Goal: Task Accomplishment & Management: Complete application form

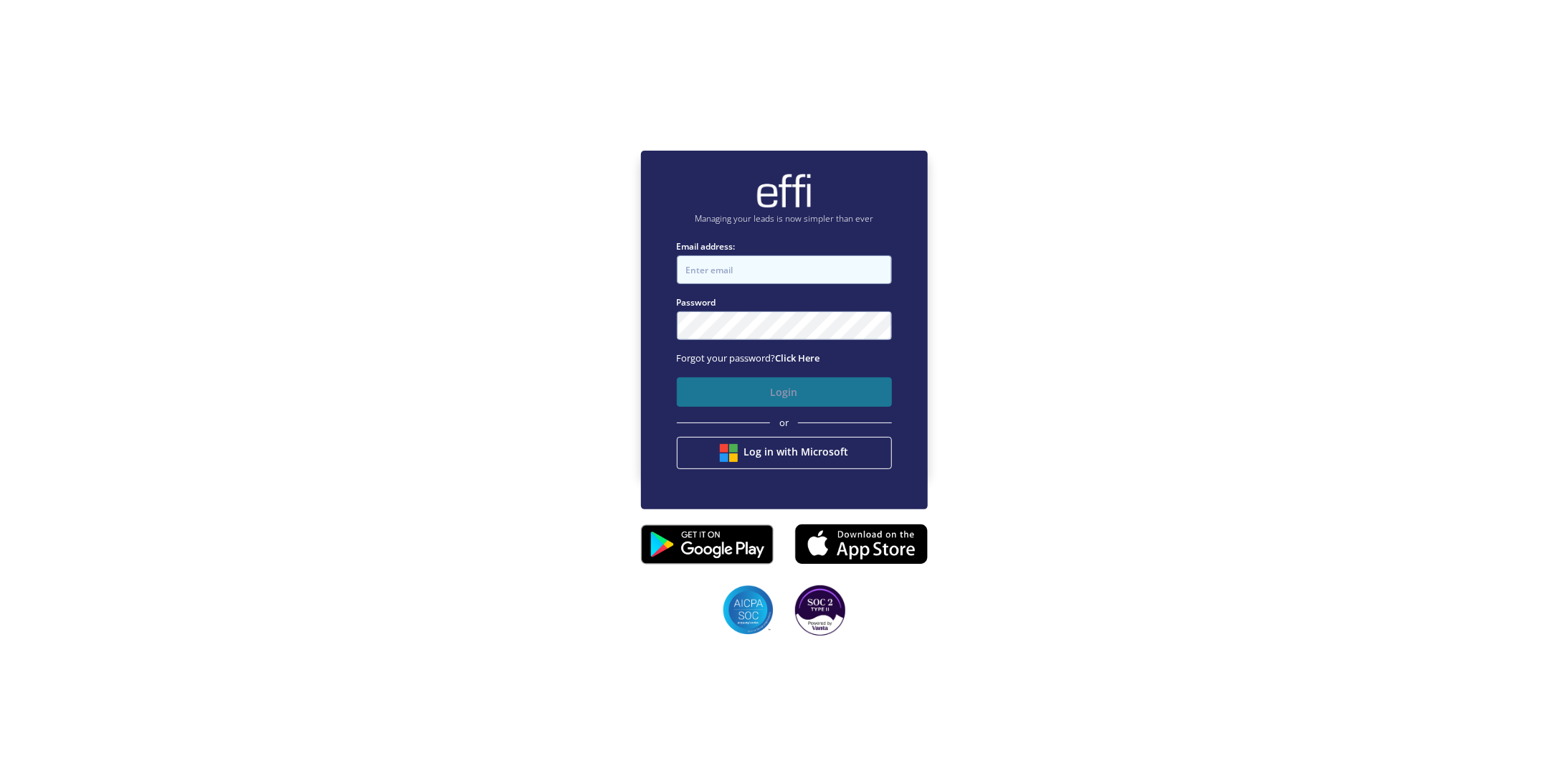
type input "[PERSON_NAME][EMAIL_ADDRESS][DOMAIN_NAME]"
click at [758, 383] on button "Login" at bounding box center [784, 392] width 215 height 29
